Goal: Transaction & Acquisition: Book appointment/travel/reservation

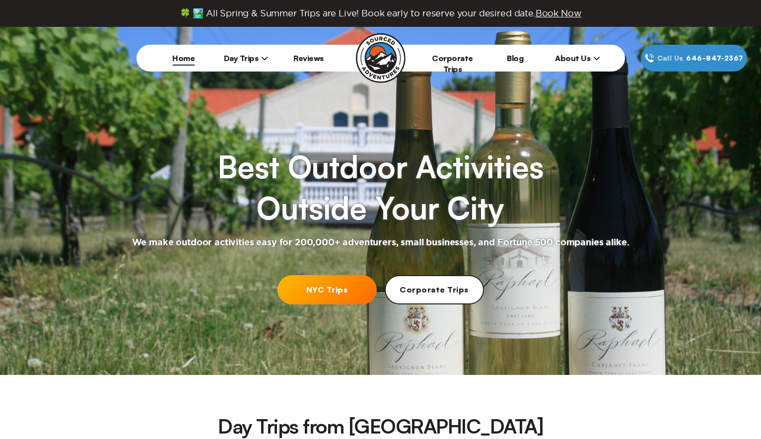
click at [340, 294] on link "NYC Trips" at bounding box center [326, 289] width 99 height 29
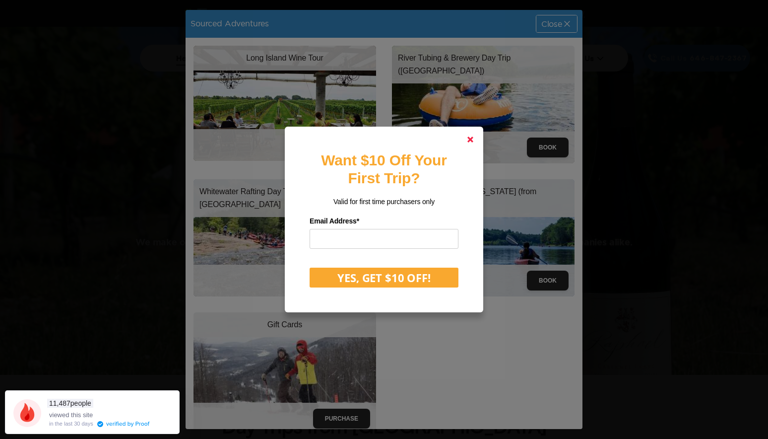
click at [470, 137] on icon at bounding box center [471, 139] width 6 height 6
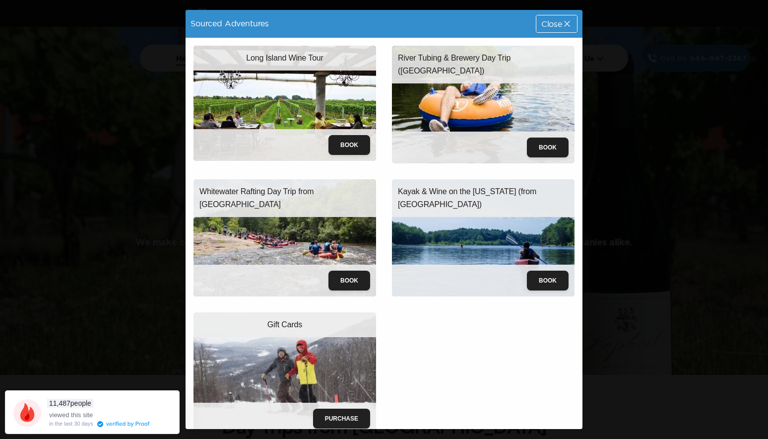
click at [477, 101] on img at bounding box center [483, 105] width 183 height 118
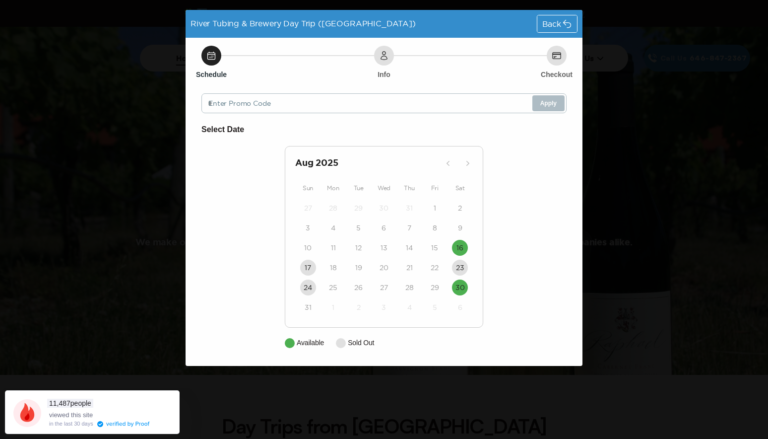
click at [547, 25] on span "Back" at bounding box center [551, 24] width 19 height 8
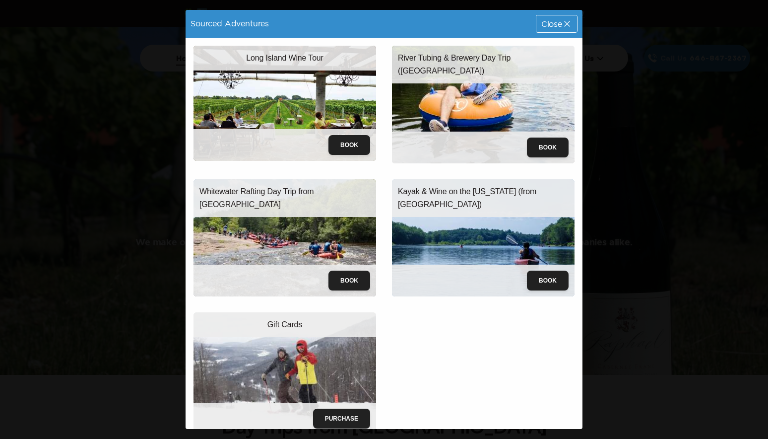
click at [566, 20] on div "Close" at bounding box center [557, 23] width 41 height 17
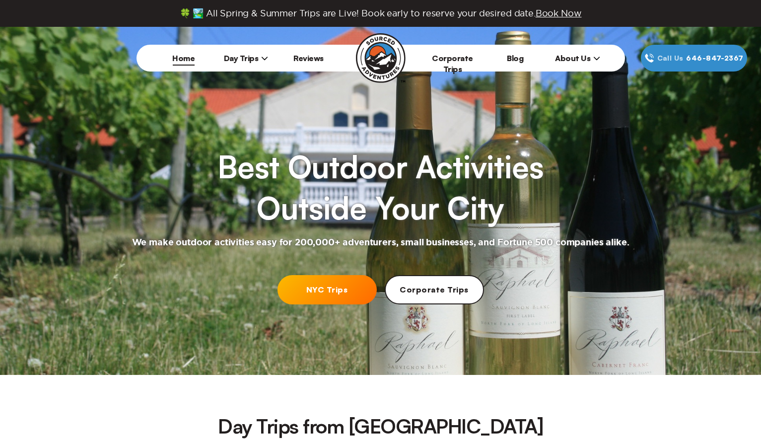
click at [309, 60] on link "Reviews" at bounding box center [308, 58] width 30 height 10
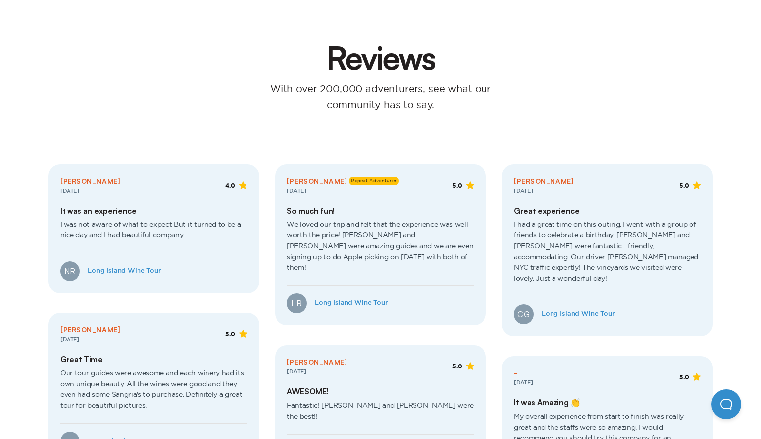
scroll to position [135, 0]
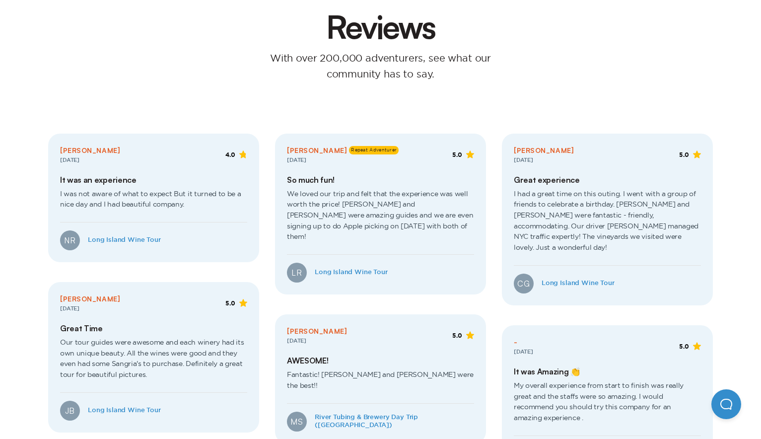
click at [335, 413] on link "River Tubing & Brewery Day Trip ([GEOGRAPHIC_DATA])" at bounding box center [394, 421] width 159 height 16
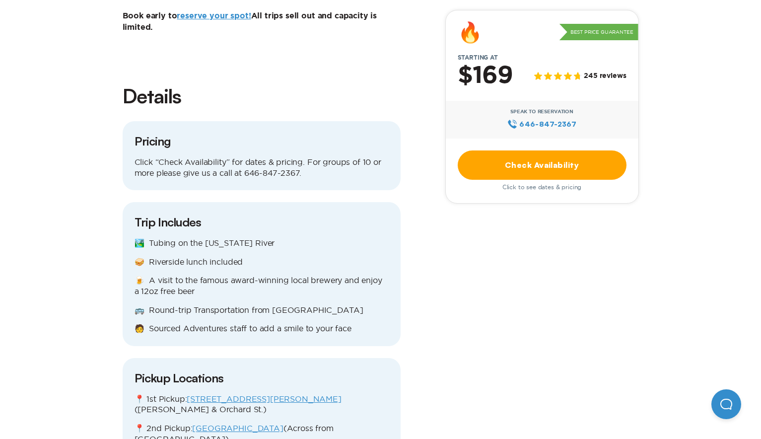
scroll to position [1050, 0]
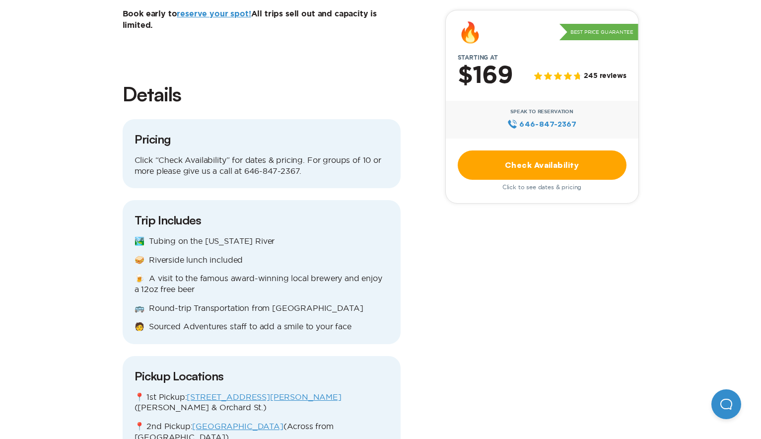
click at [241, 421] on link "[GEOGRAPHIC_DATA]" at bounding box center [237, 425] width 91 height 9
click at [225, 392] on link "[STREET_ADDRESS][PERSON_NAME]" at bounding box center [264, 396] width 154 height 9
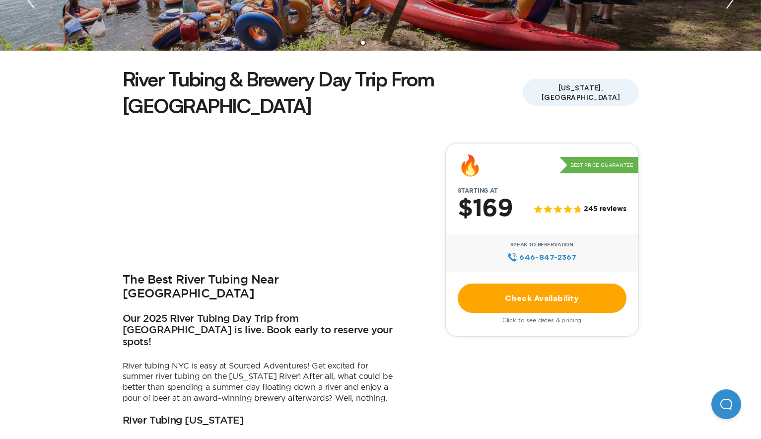
scroll to position [211, 0]
